Goal: Browse casually: Explore the website without a specific task or goal

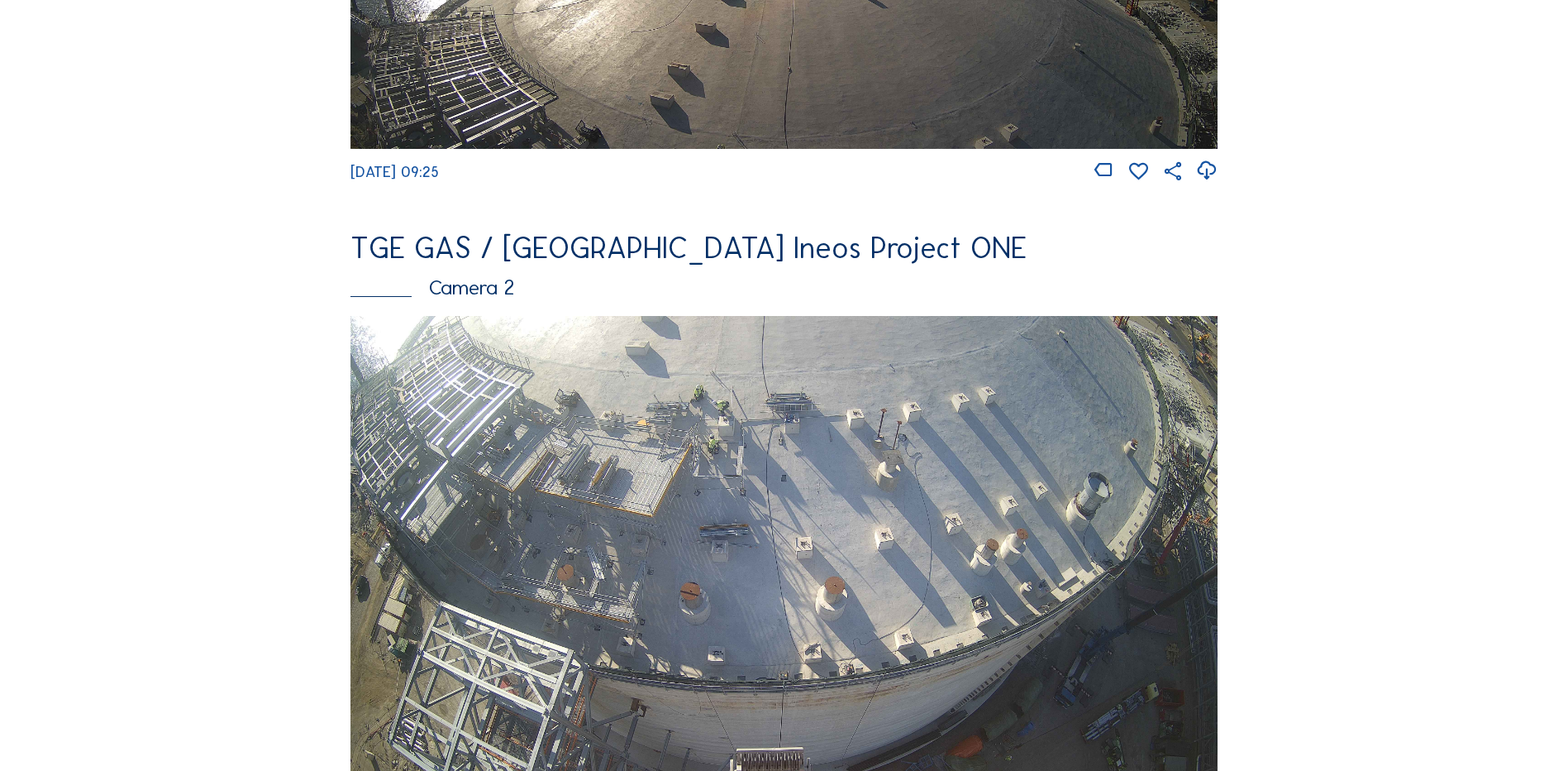
scroll to position [662, 0]
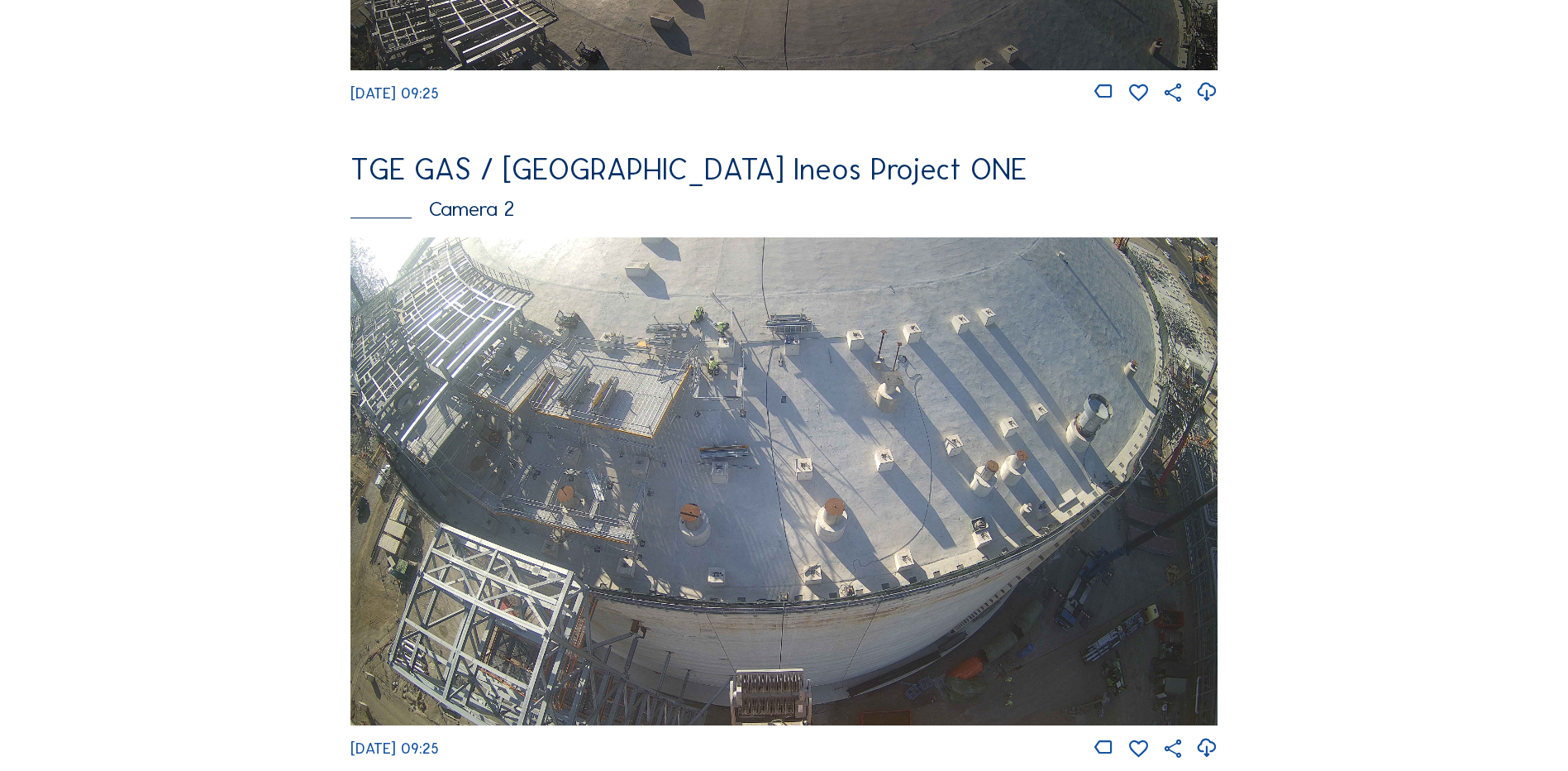
click at [734, 372] on img at bounding box center [784, 481] width 867 height 488
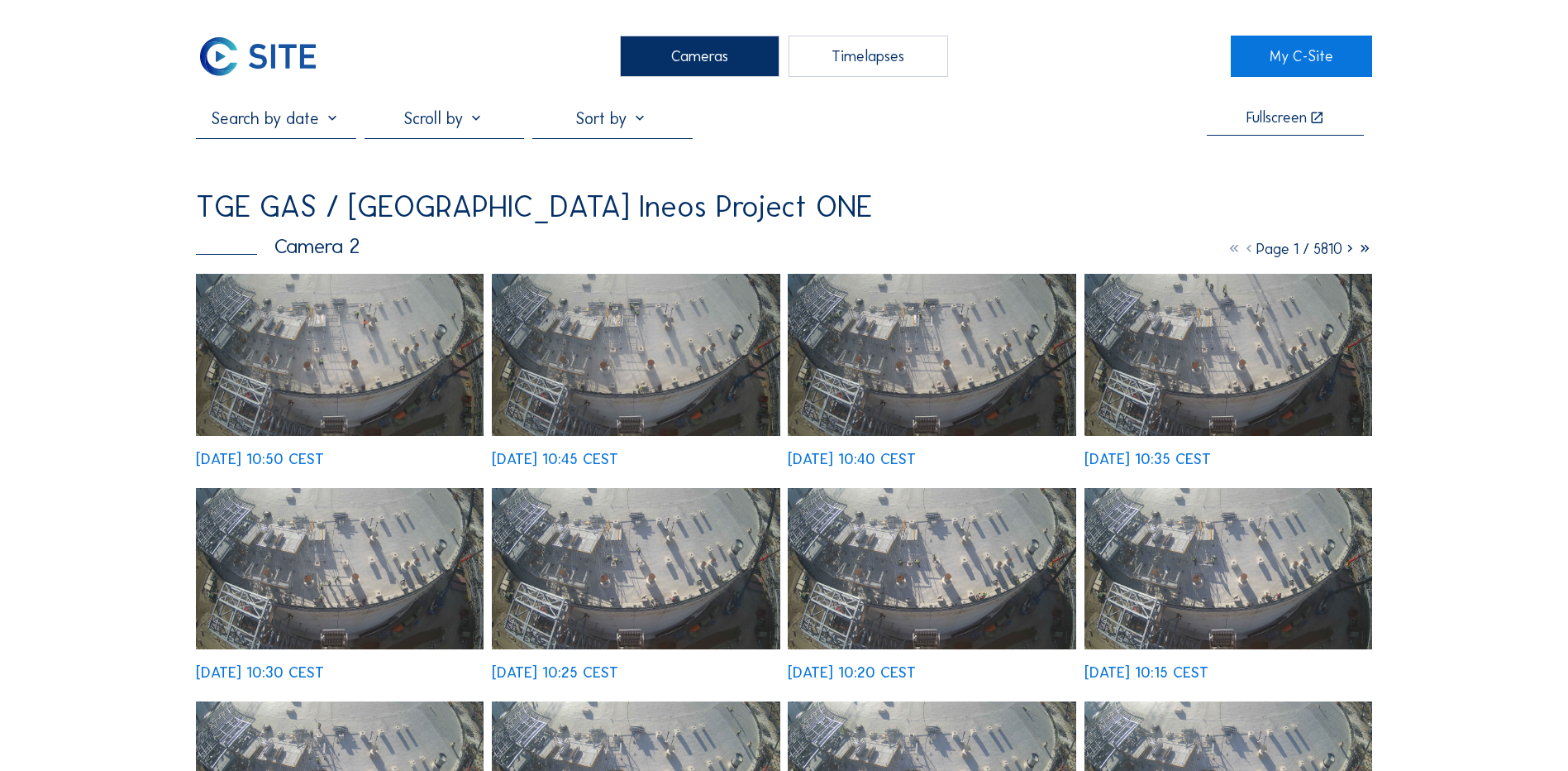
click at [358, 355] on img at bounding box center [339, 354] width 288 height 162
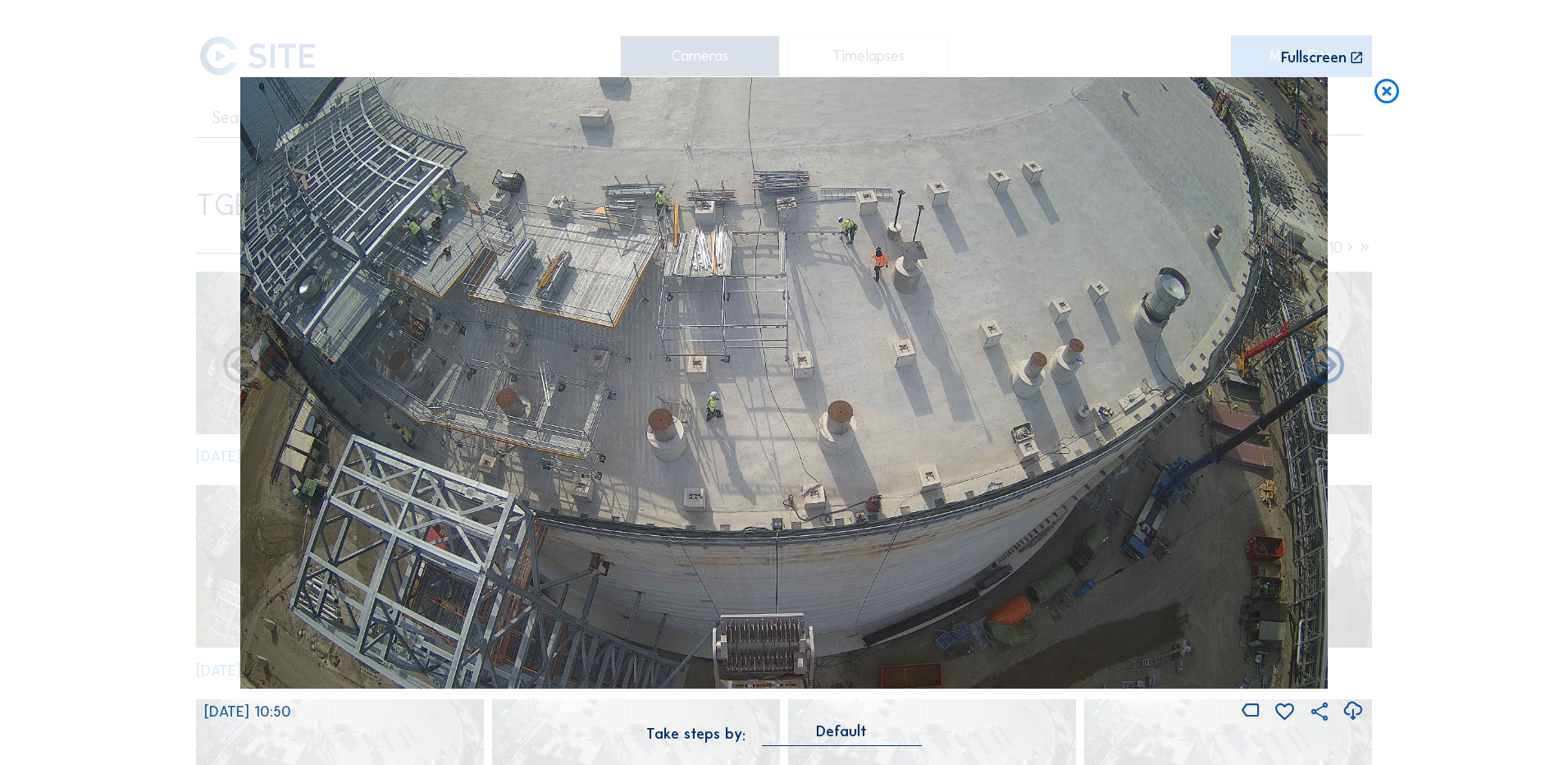
click at [1388, 92] on icon at bounding box center [1387, 91] width 29 height 30
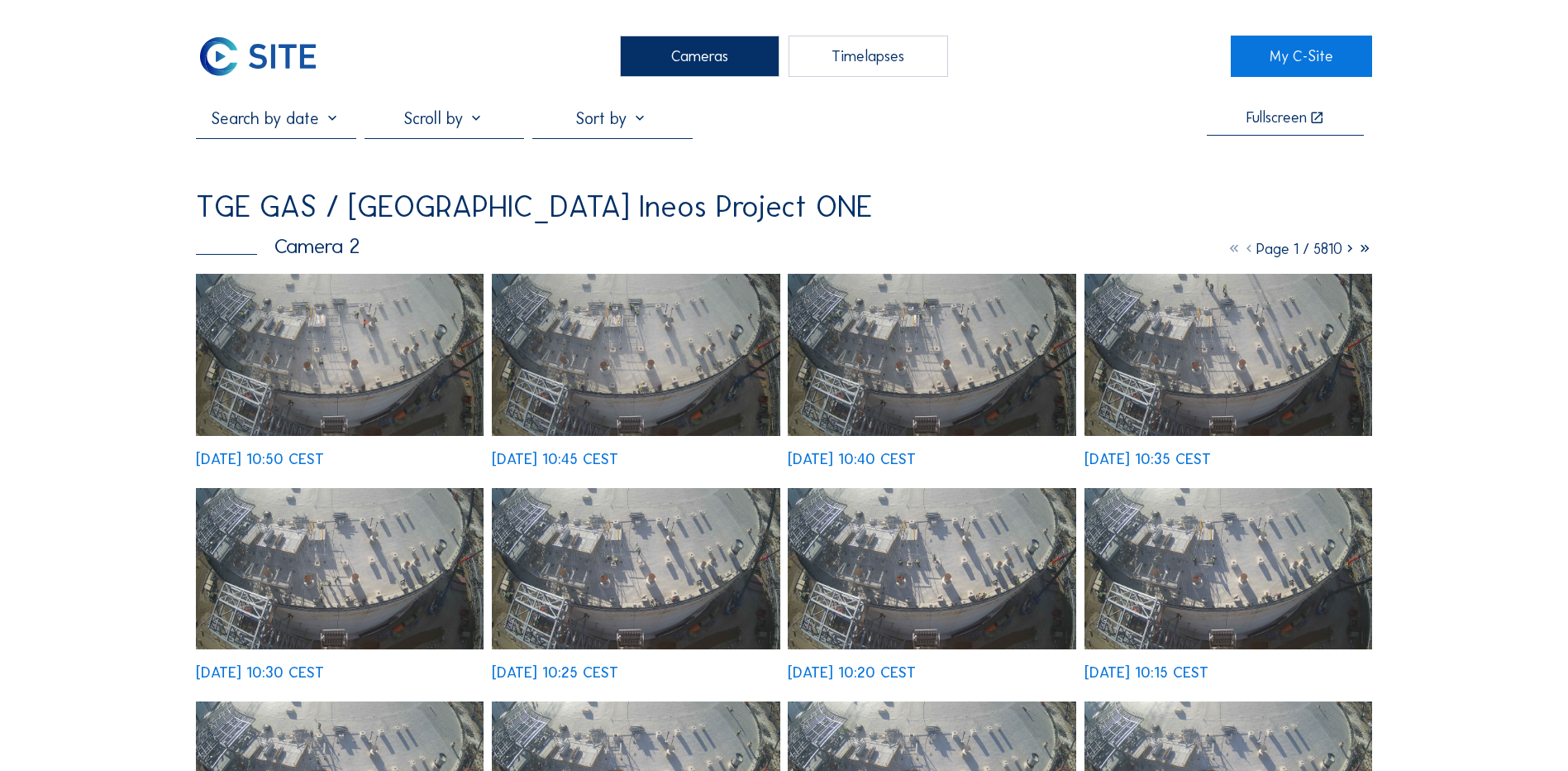
click at [715, 52] on div "Cameras" at bounding box center [699, 56] width 159 height 41
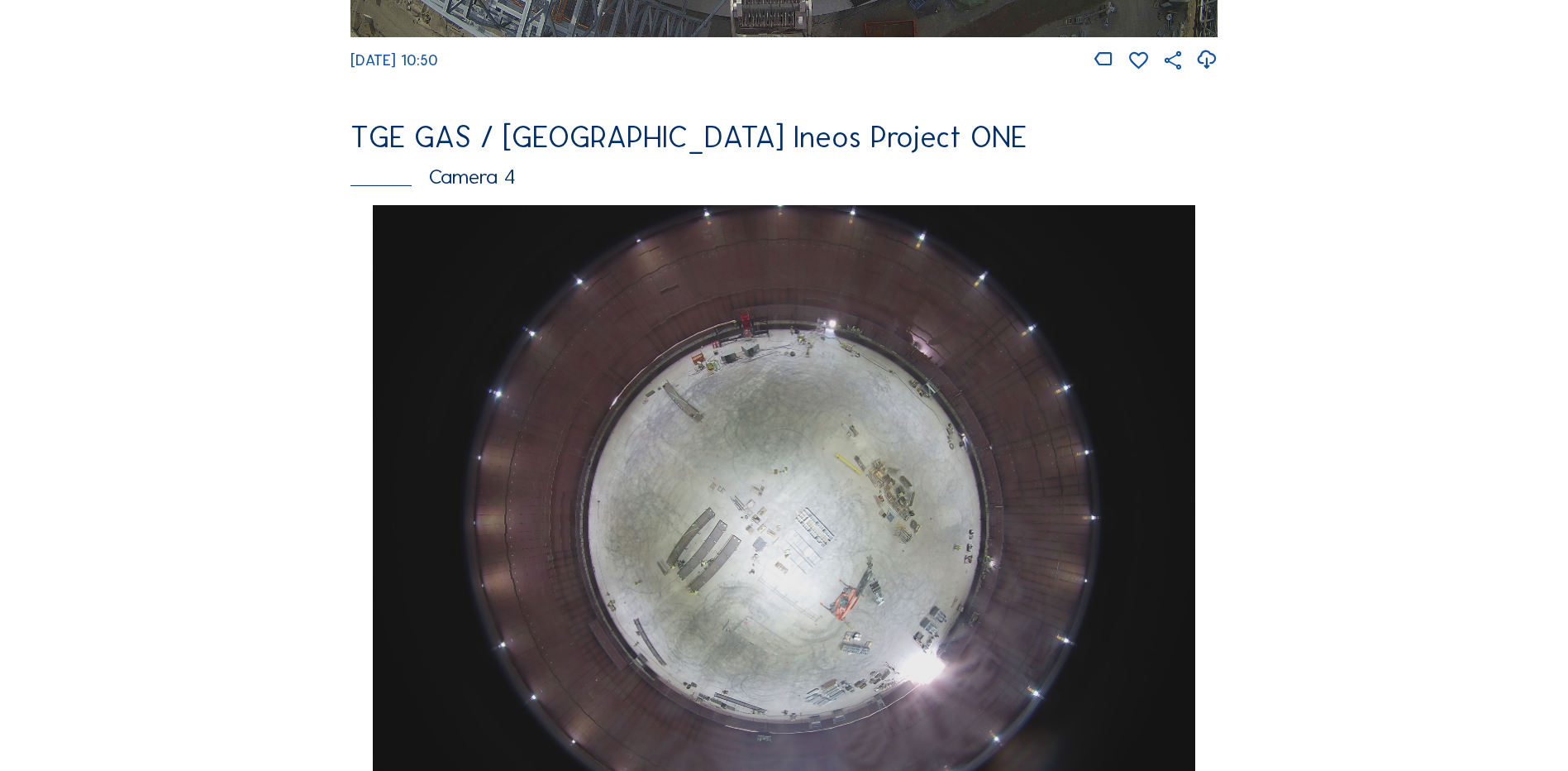
scroll to position [1406, 0]
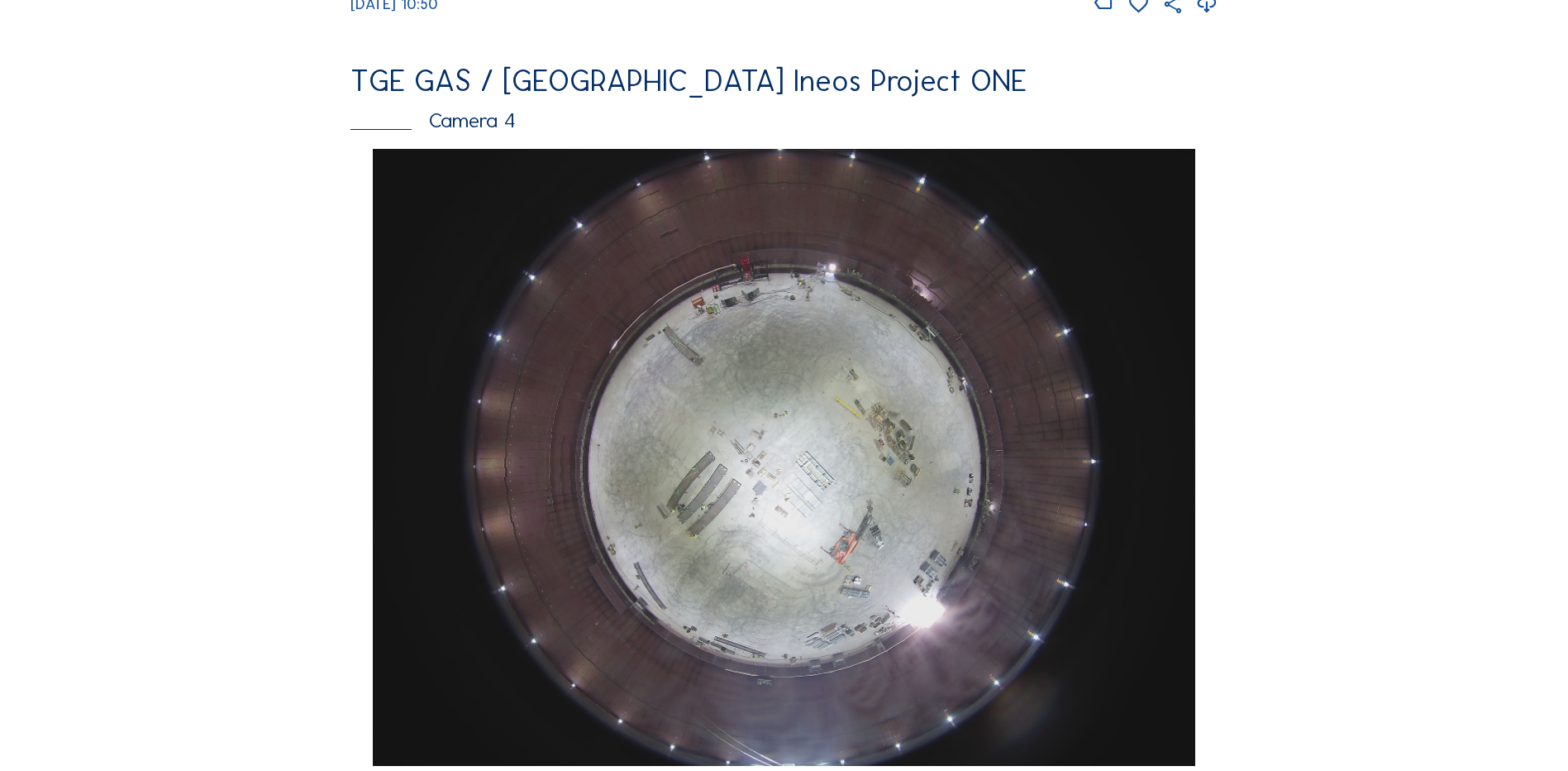
click at [759, 479] on img at bounding box center [783, 457] width 821 height 616
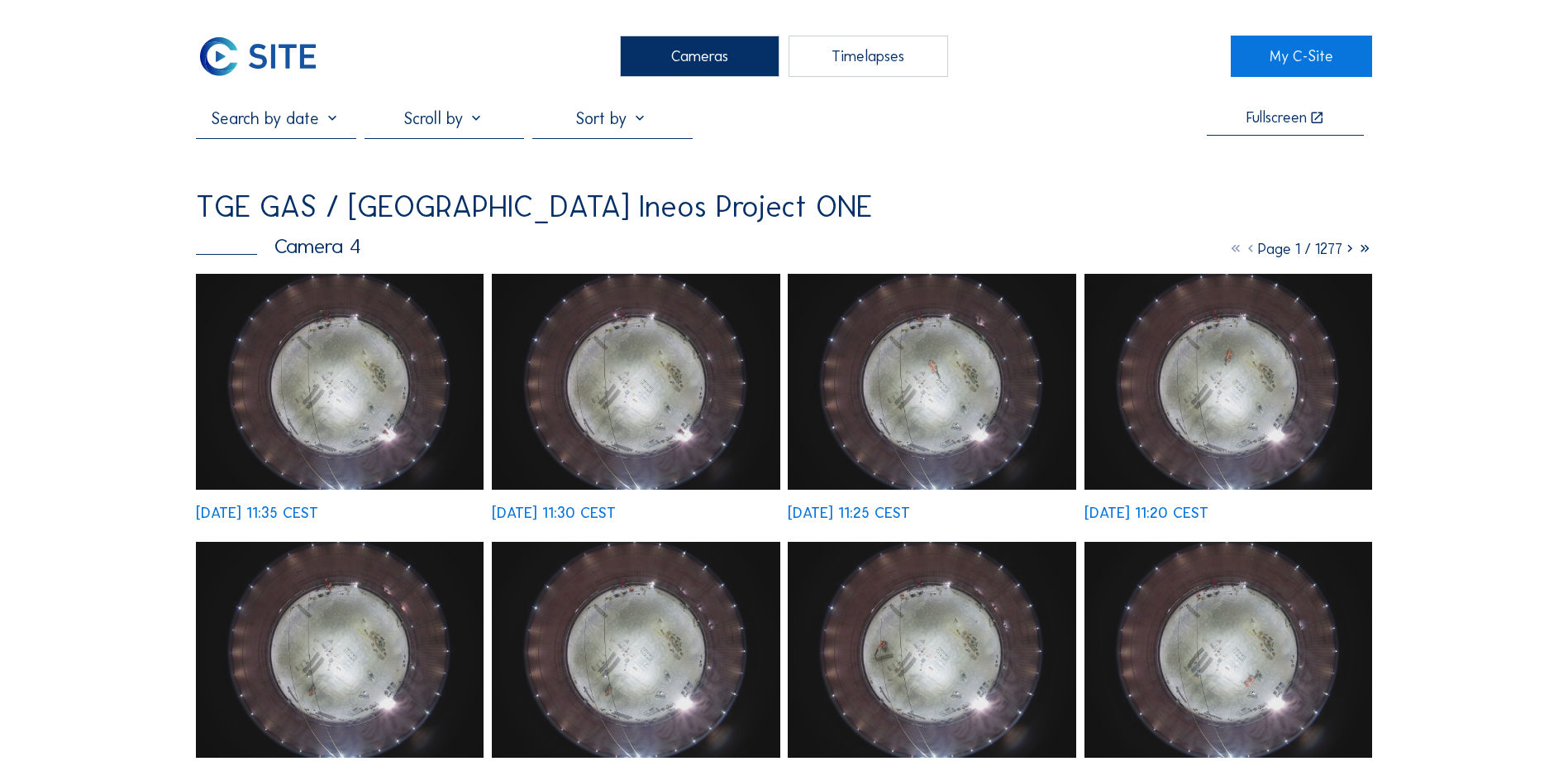
click at [384, 397] on img at bounding box center [339, 381] width 288 height 216
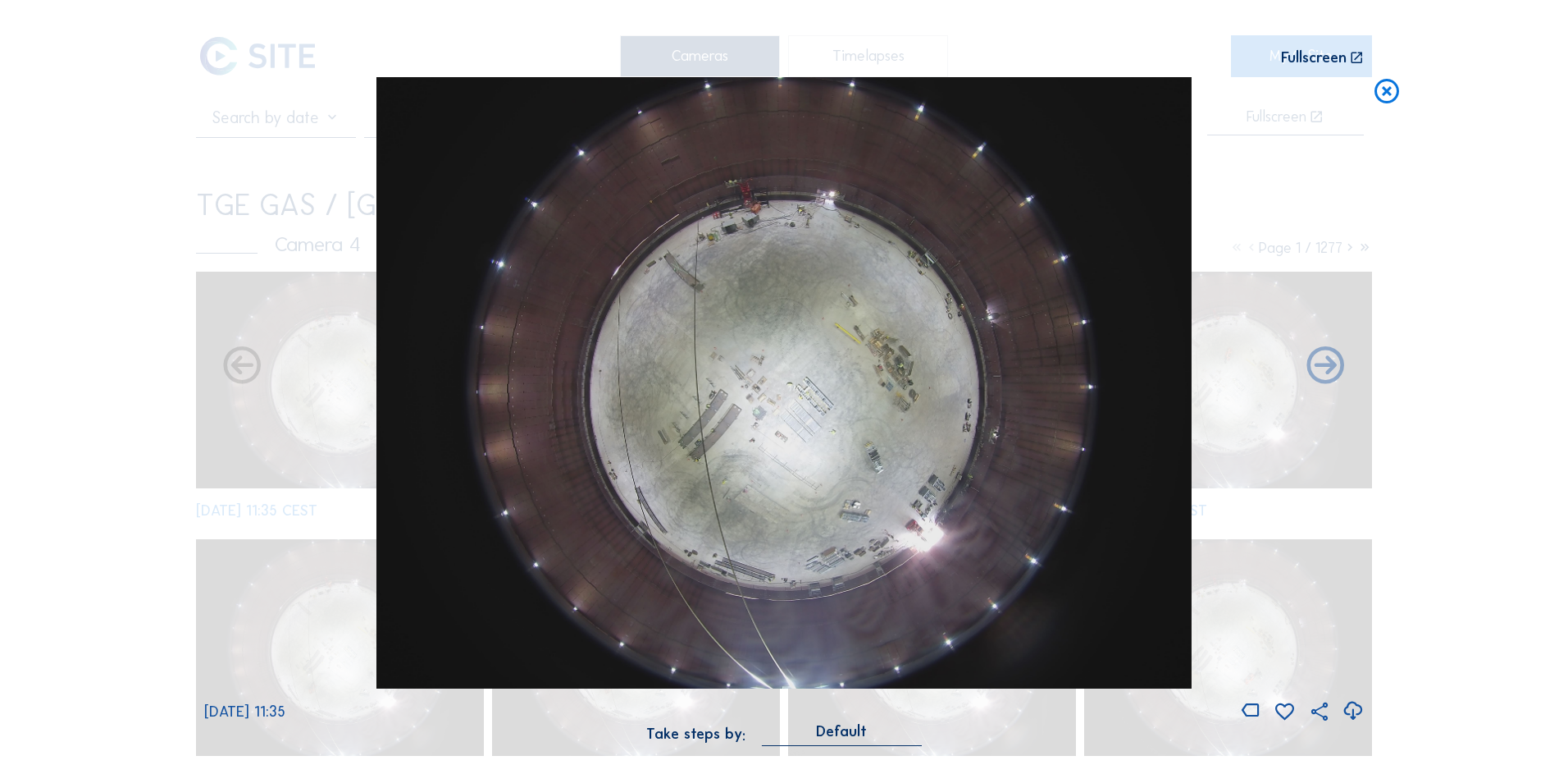
click at [1356, 710] on icon at bounding box center [1353, 711] width 22 height 27
click at [101, 242] on div "Scroll to travel through time | Press 'Alt' Button + Scroll to Zoom | Click and…" at bounding box center [784, 382] width 1568 height 765
click at [1390, 101] on icon at bounding box center [1387, 91] width 29 height 30
